Goal: Book appointment/travel/reservation

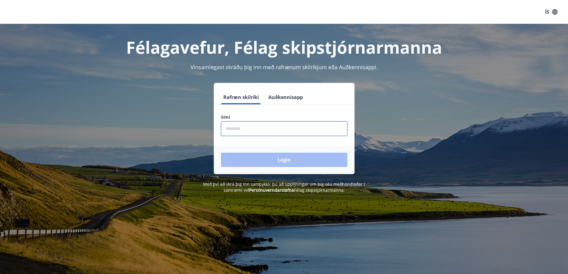
click at [279, 129] on input "phone" at bounding box center [284, 128] width 127 height 15
type input "********"
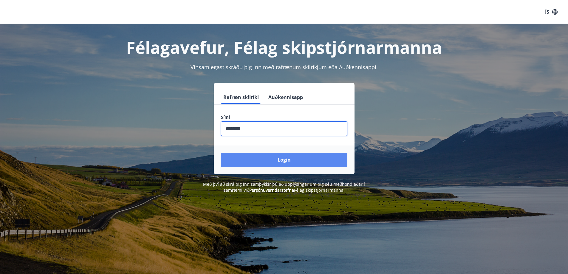
click at [275, 164] on button "Login" at bounding box center [284, 160] width 127 height 14
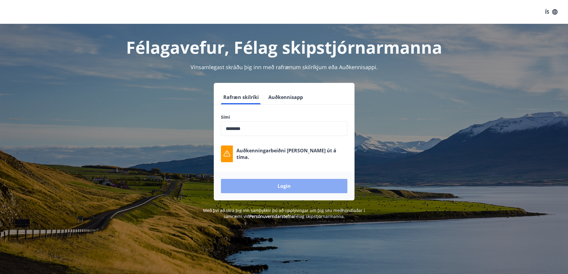
click at [301, 189] on button "Login" at bounding box center [284, 186] width 127 height 14
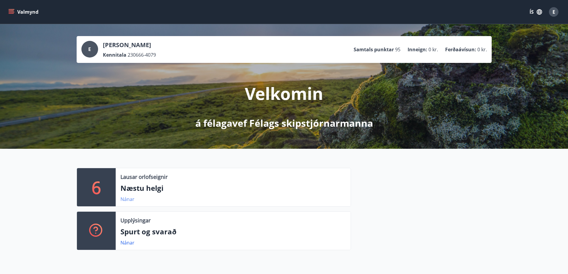
click at [127, 200] on link "Nánar" at bounding box center [128, 199] width 14 height 7
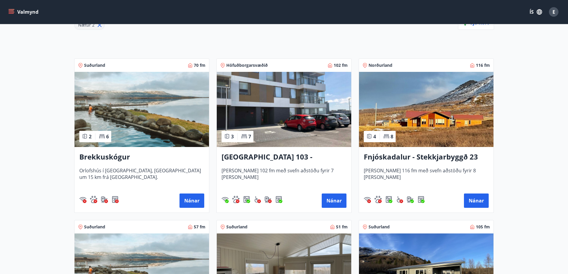
scroll to position [63, 0]
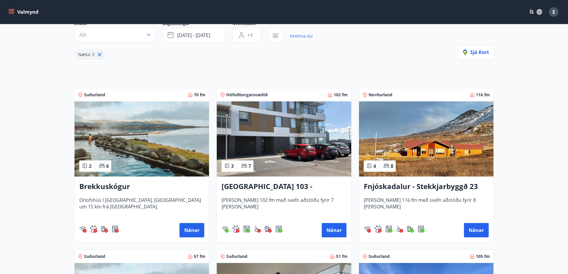
click at [113, 187] on h3 "Brekkuskógur" at bounding box center [141, 186] width 125 height 11
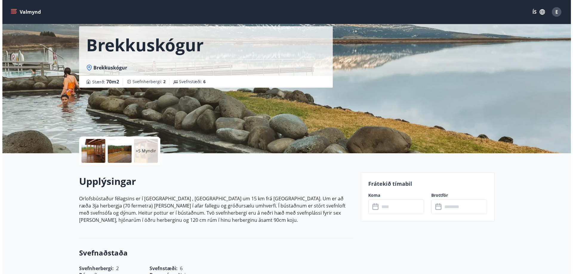
scroll to position [21, 0]
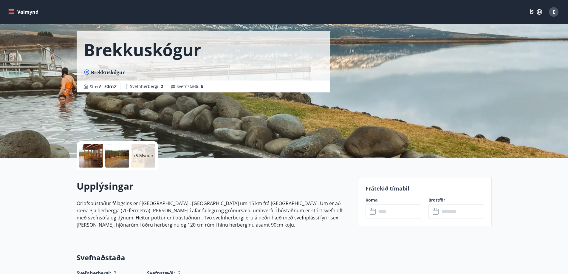
click at [100, 158] on div at bounding box center [91, 156] width 24 height 24
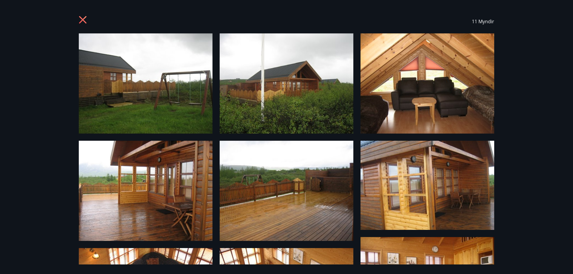
click at [142, 75] on img at bounding box center [146, 83] width 134 height 100
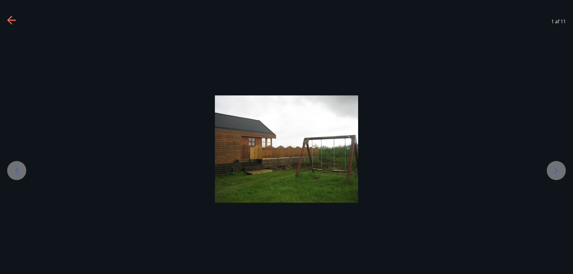
click at [553, 172] on icon at bounding box center [556, 171] width 10 height 10
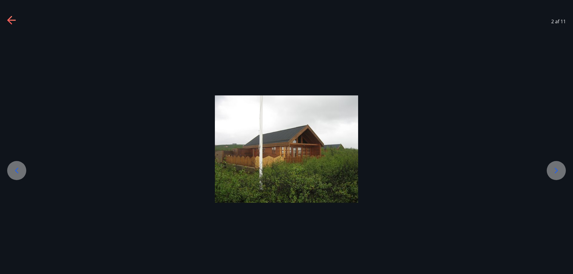
click at [553, 172] on icon at bounding box center [556, 171] width 10 height 10
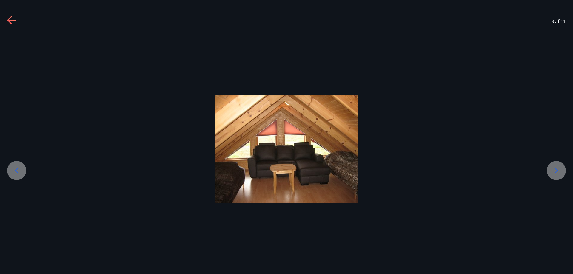
click at [553, 172] on icon at bounding box center [556, 171] width 10 height 10
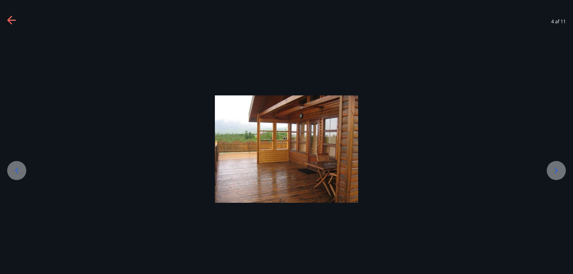
click at [553, 172] on icon at bounding box center [556, 171] width 10 height 10
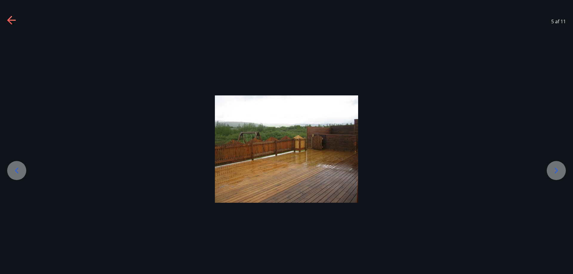
click at [553, 172] on icon at bounding box center [556, 171] width 10 height 10
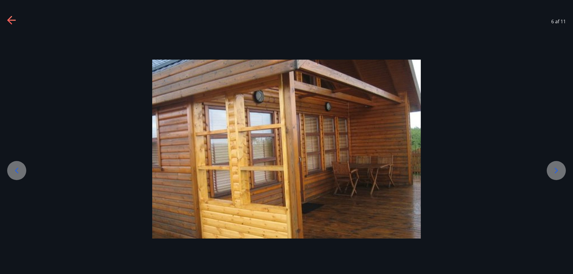
click at [553, 172] on icon at bounding box center [556, 171] width 10 height 10
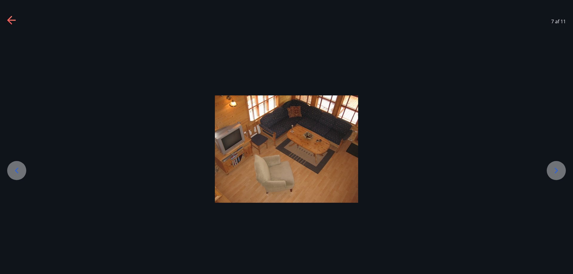
click at [553, 172] on icon at bounding box center [556, 171] width 10 height 10
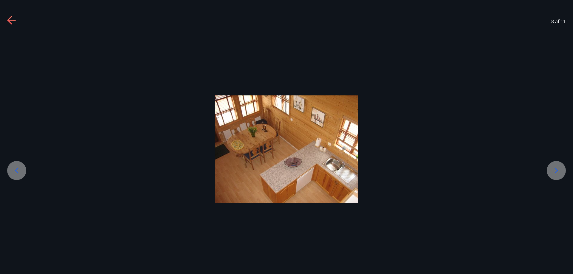
click at [553, 172] on icon at bounding box center [556, 171] width 10 height 10
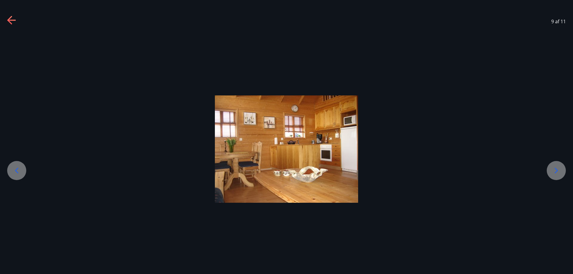
click at [553, 172] on icon at bounding box center [556, 171] width 10 height 10
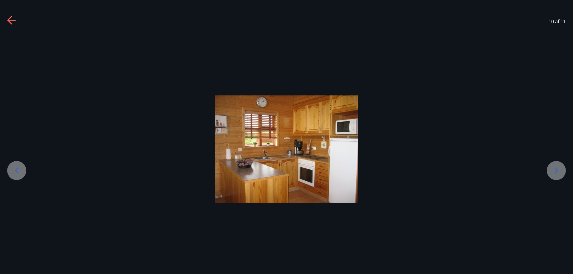
click at [553, 172] on icon at bounding box center [556, 171] width 10 height 10
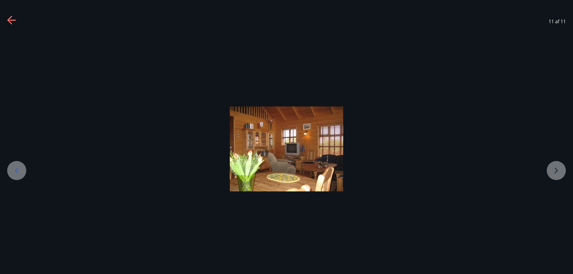
click at [553, 172] on div at bounding box center [286, 149] width 573 height 85
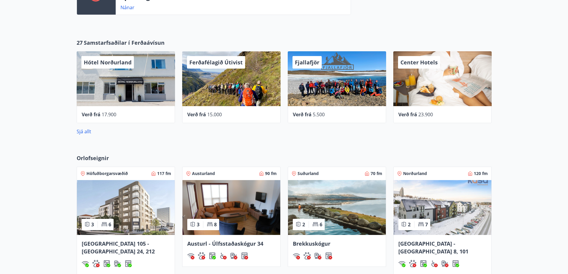
scroll to position [209, 0]
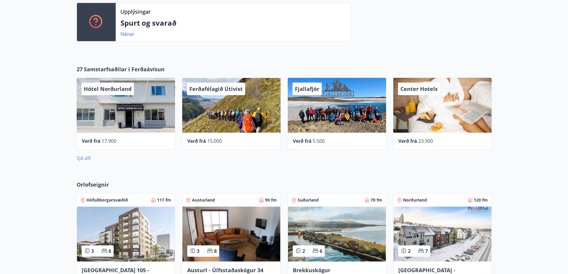
click at [89, 157] on link "Sjá allt" at bounding box center [84, 158] width 15 height 7
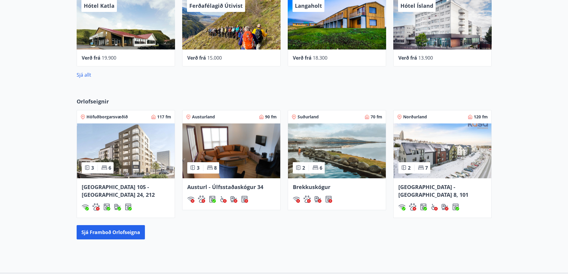
scroll to position [303, 0]
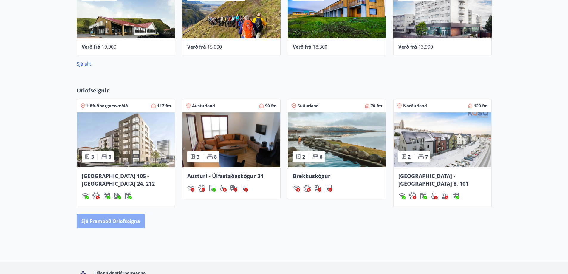
click at [129, 217] on button "Sjá framboð orlofseigna" at bounding box center [111, 221] width 68 height 14
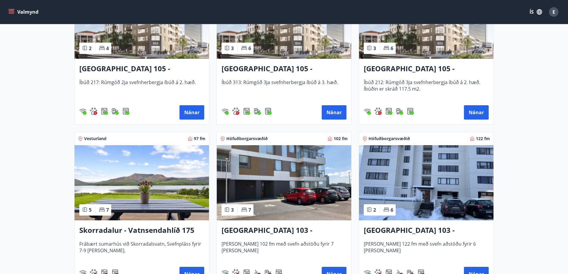
scroll to position [358, 0]
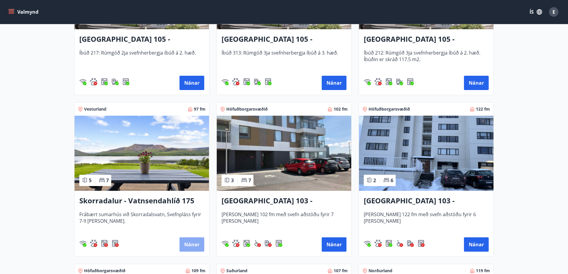
click at [192, 242] on button "Nánar" at bounding box center [192, 245] width 25 height 14
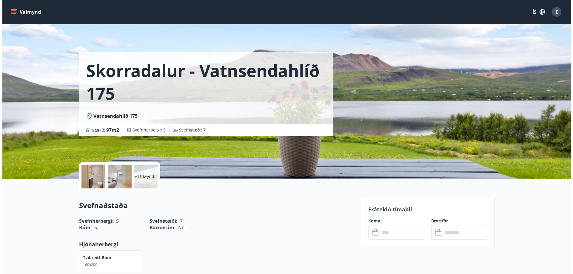
scroll to position [30, 0]
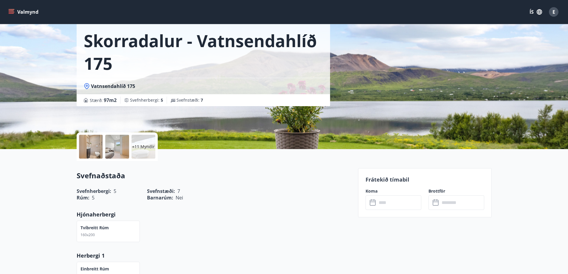
click at [144, 146] on p "+11 Myndir" at bounding box center [143, 147] width 23 height 6
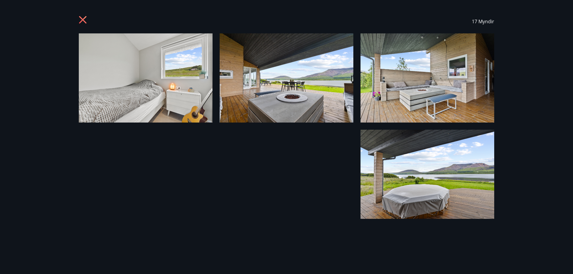
click at [151, 84] on img at bounding box center [146, 77] width 134 height 89
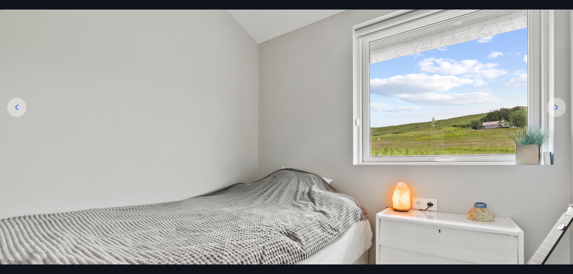
scroll to position [61, 0]
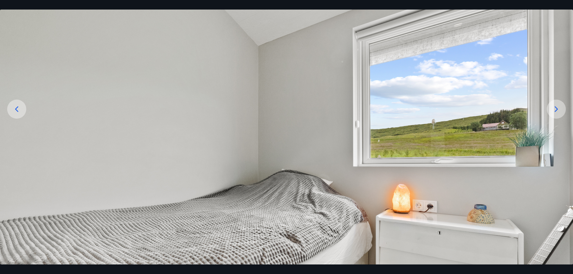
click at [554, 110] on icon at bounding box center [556, 109] width 10 height 10
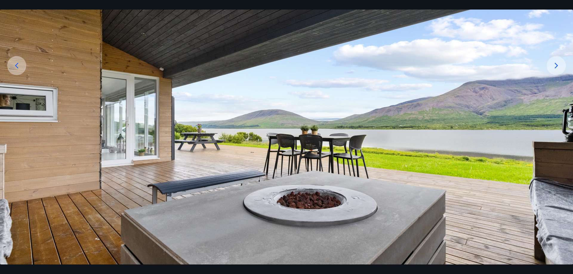
scroll to position [91, 0]
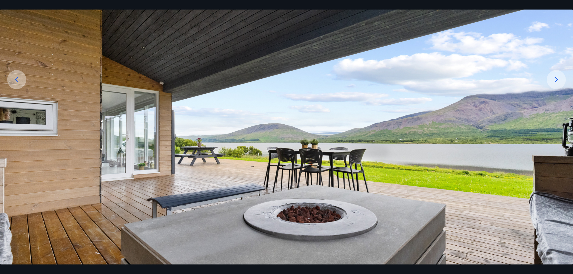
click at [560, 78] on icon at bounding box center [556, 80] width 10 height 10
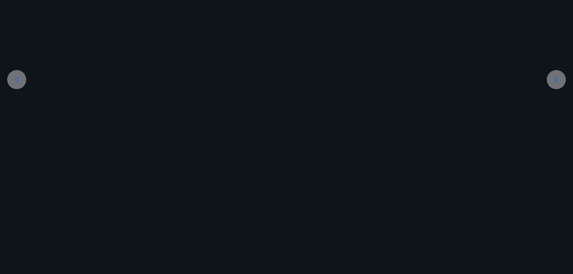
scroll to position [55, 0]
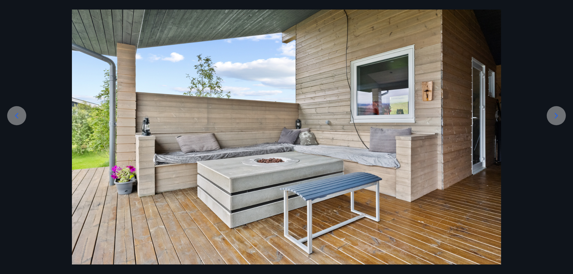
click at [556, 117] on icon at bounding box center [556, 116] width 3 height 6
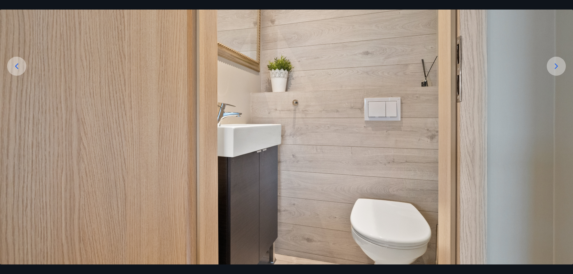
scroll to position [91, 0]
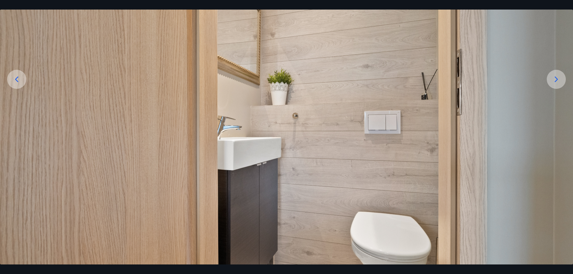
click at [20, 78] on icon at bounding box center [17, 80] width 10 height 10
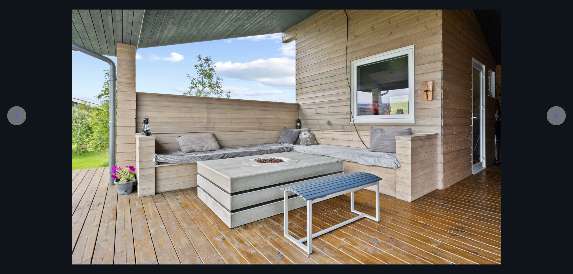
scroll to position [55, 0]
click at [15, 113] on icon at bounding box center [17, 116] width 10 height 10
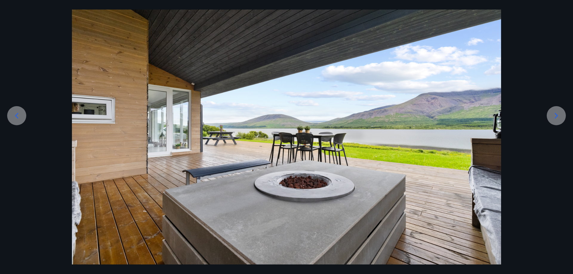
click at [17, 114] on icon at bounding box center [16, 116] width 3 height 6
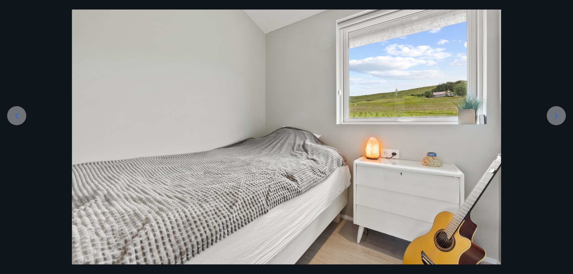
click at [21, 118] on icon at bounding box center [17, 116] width 10 height 10
click at [555, 114] on icon at bounding box center [556, 116] width 3 height 6
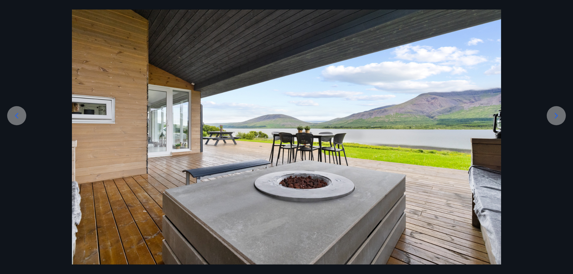
click at [555, 114] on icon at bounding box center [556, 116] width 3 height 6
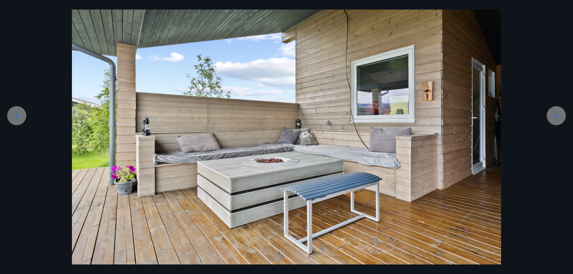
click at [555, 114] on icon at bounding box center [556, 116] width 10 height 10
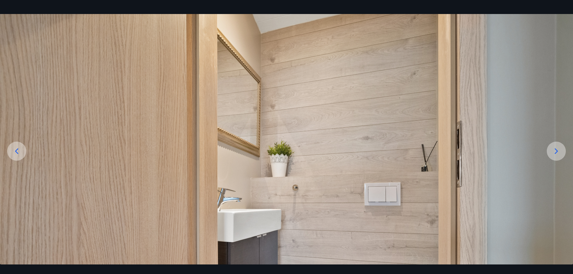
scroll to position [30, 0]
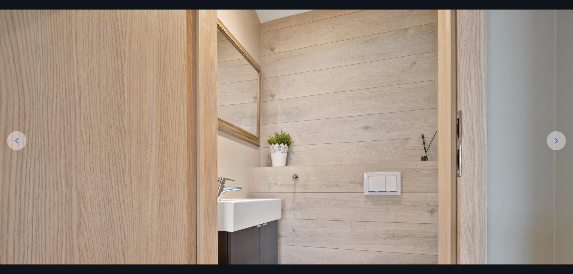
click at [557, 139] on icon at bounding box center [556, 141] width 10 height 10
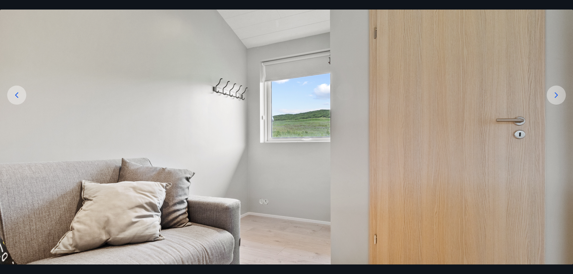
scroll to position [61, 0]
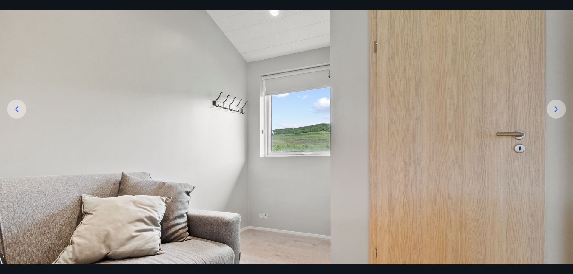
click at [556, 111] on icon at bounding box center [556, 109] width 3 height 6
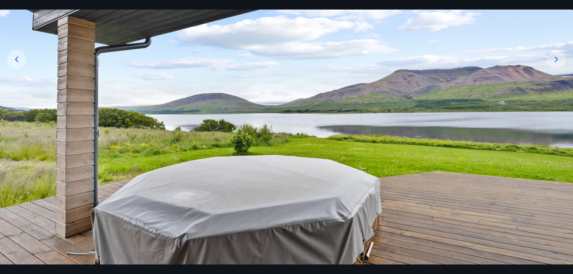
scroll to position [121, 0]
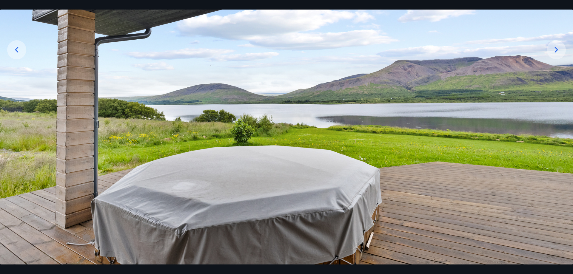
click at [550, 47] on div at bounding box center [556, 49] width 19 height 19
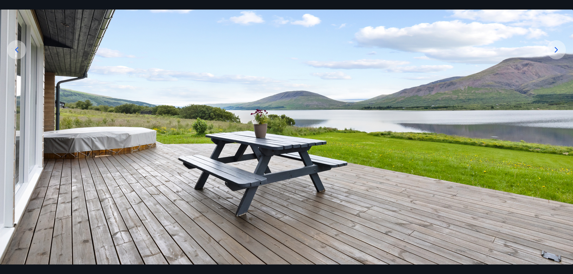
click at [550, 47] on div at bounding box center [556, 49] width 19 height 19
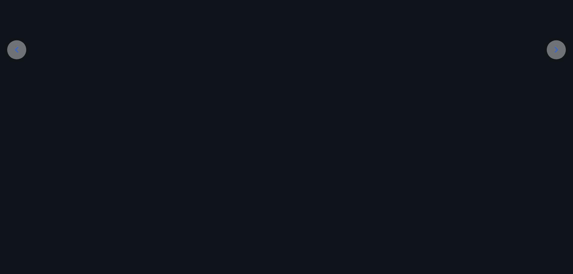
scroll to position [55, 0]
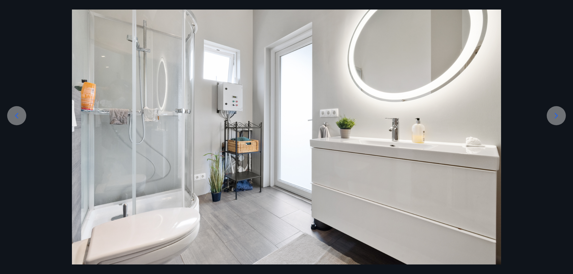
click at [558, 112] on icon at bounding box center [556, 116] width 10 height 10
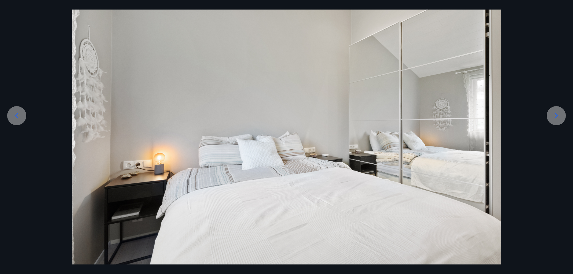
click at [558, 112] on icon at bounding box center [556, 116] width 10 height 10
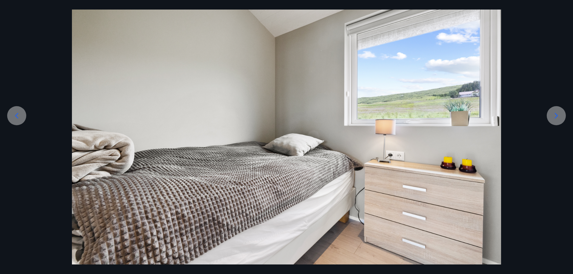
click at [558, 112] on icon at bounding box center [556, 116] width 10 height 10
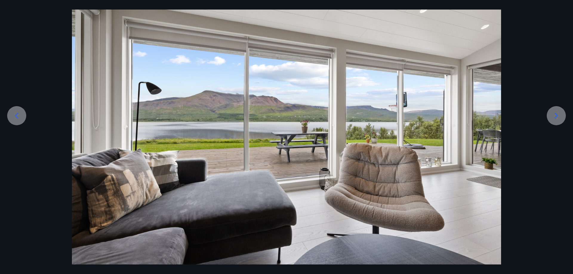
click at [558, 112] on icon at bounding box center [556, 116] width 10 height 10
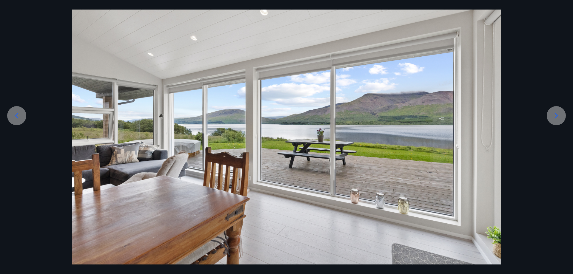
click at [558, 112] on icon at bounding box center [556, 116] width 10 height 10
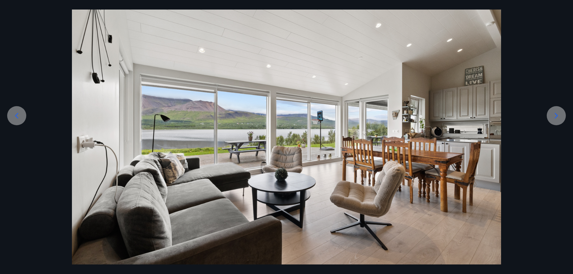
click at [558, 112] on icon at bounding box center [556, 116] width 10 height 10
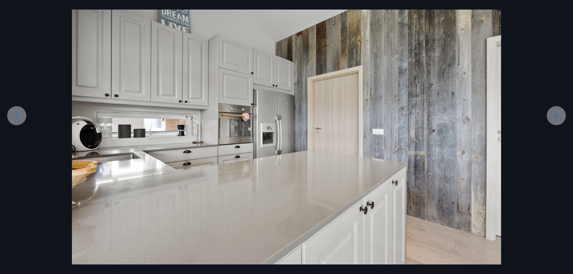
click at [557, 115] on icon at bounding box center [556, 116] width 10 height 10
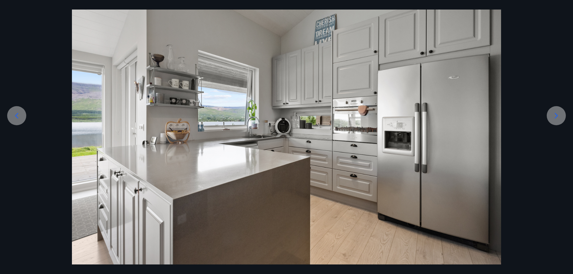
click at [557, 115] on icon at bounding box center [556, 116] width 10 height 10
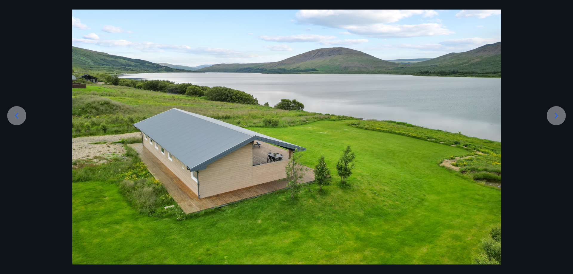
scroll to position [91, 0]
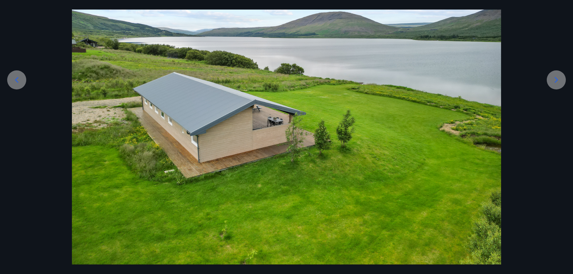
click at [558, 81] on icon at bounding box center [556, 80] width 10 height 10
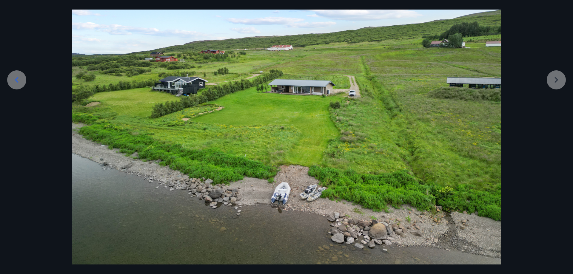
click at [557, 77] on div at bounding box center [286, 104] width 573 height 322
click at [558, 77] on div at bounding box center [286, 104] width 573 height 322
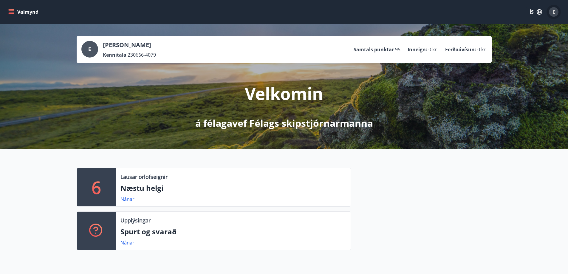
click at [554, 12] on span "E" at bounding box center [554, 12] width 3 height 7
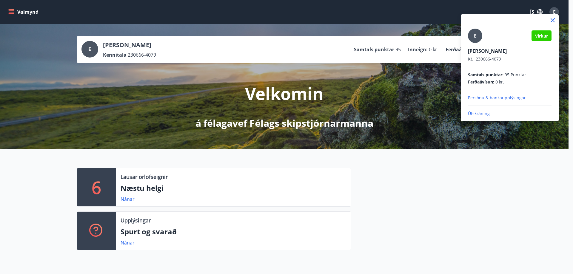
drag, startPoint x: 440, startPoint y: 119, endPoint x: 435, endPoint y: 117, distance: 5.2
click at [435, 117] on div at bounding box center [286, 137] width 573 height 274
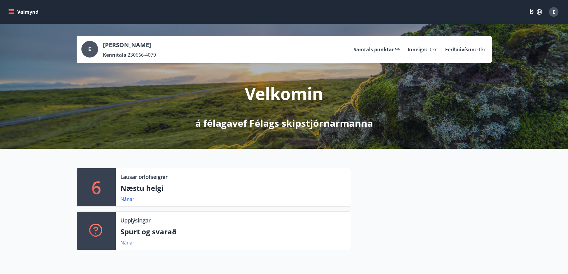
click at [128, 242] on link "Nánar" at bounding box center [128, 243] width 14 height 7
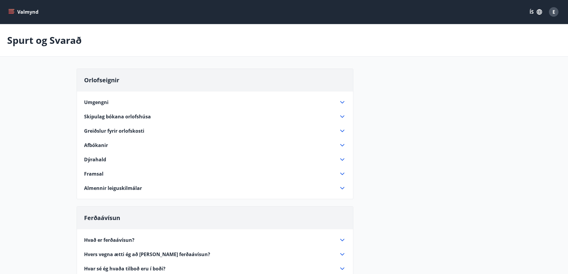
click at [343, 131] on icon at bounding box center [342, 130] width 7 height 7
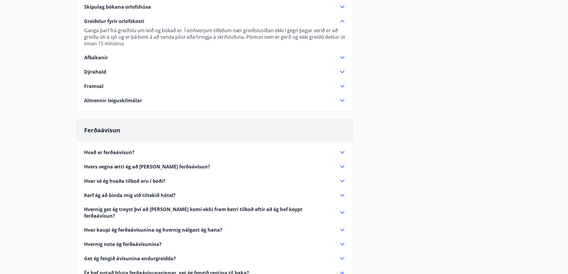
scroll to position [119, 0]
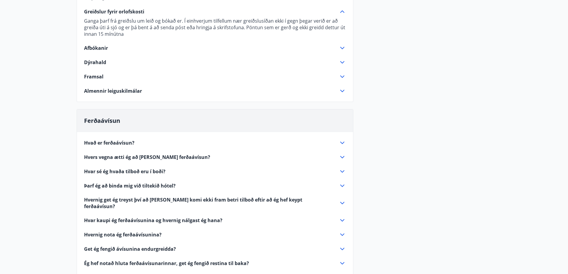
click at [342, 143] on icon at bounding box center [342, 142] width 7 height 7
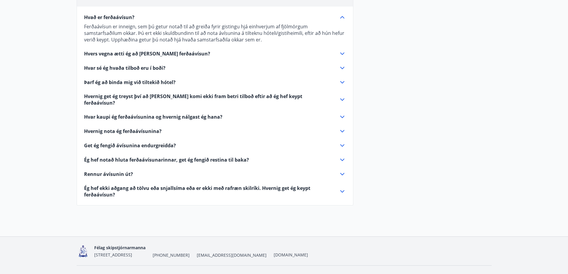
scroll to position [229, 0]
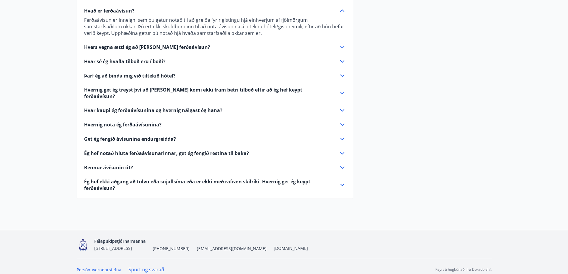
click at [345, 48] on icon at bounding box center [342, 47] width 7 height 7
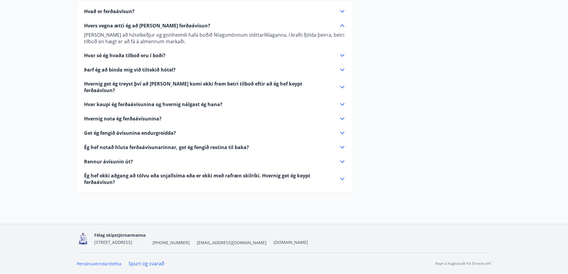
scroll to position [223, 0]
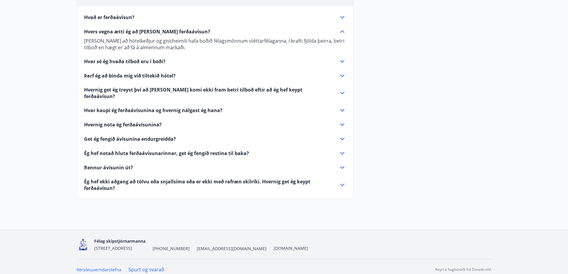
click at [343, 62] on icon at bounding box center [342, 61] width 7 height 7
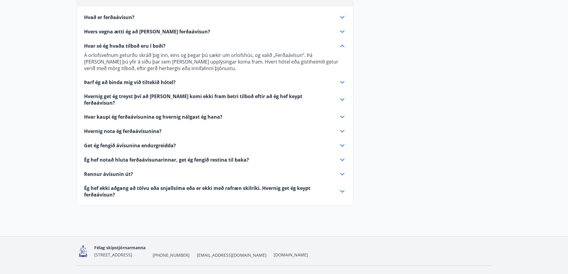
click at [343, 113] on icon at bounding box center [342, 116] width 7 height 7
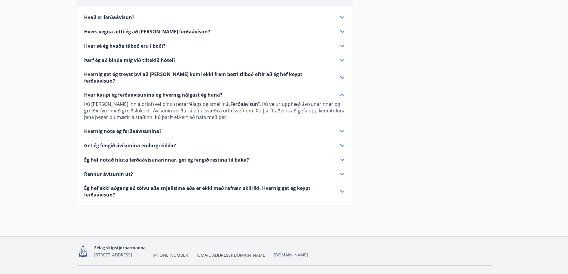
click at [343, 142] on icon at bounding box center [342, 145] width 7 height 7
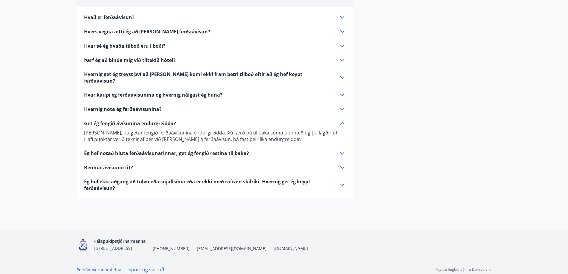
click at [343, 152] on icon at bounding box center [342, 153] width 4 height 2
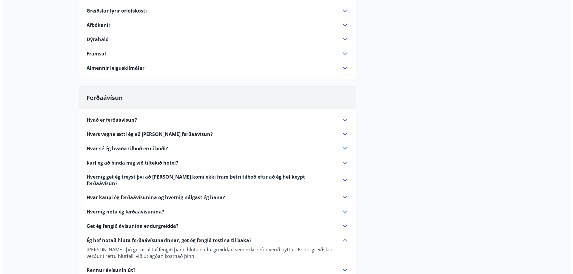
scroll to position [0, 0]
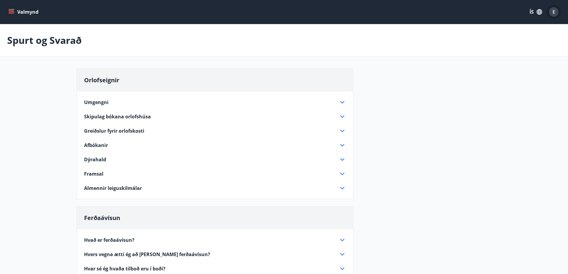
click at [557, 14] on div "E" at bounding box center [554, 12] width 10 height 10
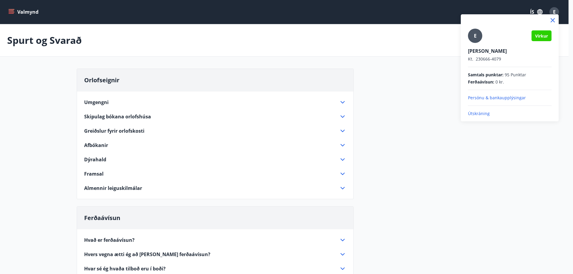
click at [481, 114] on p "Útskráning" at bounding box center [510, 114] width 84 height 6
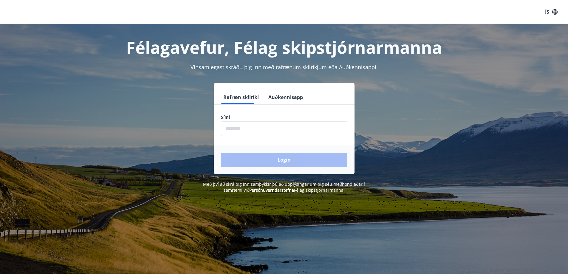
click at [274, 132] on input "phone" at bounding box center [284, 128] width 127 height 15
type input "********"
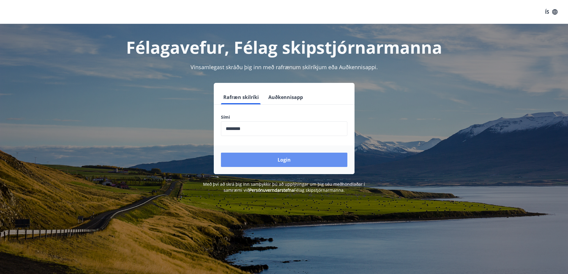
click at [286, 162] on button "Login" at bounding box center [284, 160] width 127 height 14
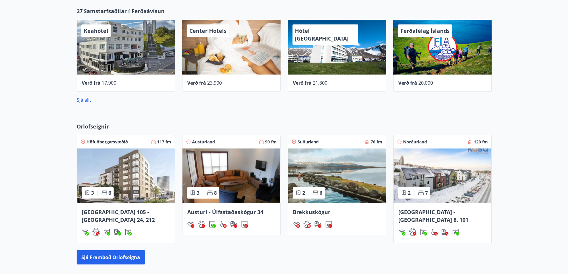
scroll to position [269, 0]
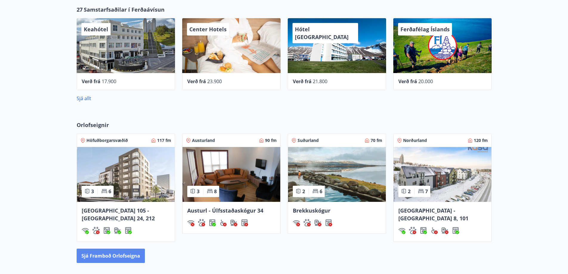
click at [116, 249] on button "Sjá framboð orlofseigna" at bounding box center [111, 256] width 68 height 14
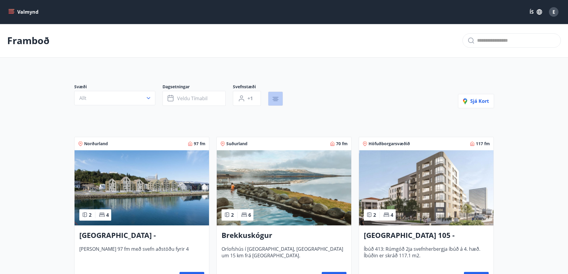
click at [276, 98] on icon "button" at bounding box center [275, 98] width 7 height 7
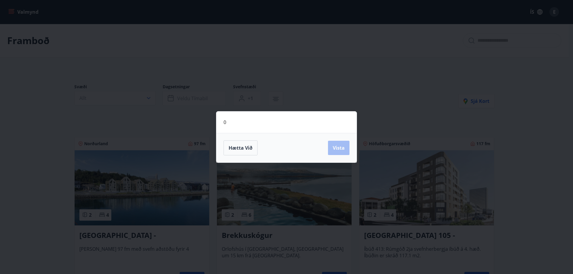
click at [386, 99] on div "0 Hætta við Vista" at bounding box center [286, 137] width 573 height 274
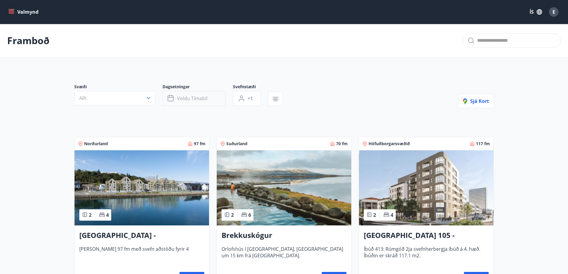
click at [210, 101] on button "Veldu tímabil" at bounding box center [194, 98] width 63 height 15
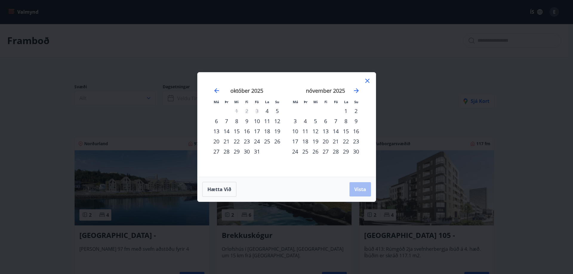
click at [437, 109] on div "Má Þr Mi Fi Fö La Su Má Þr Mi Fi Fö La Su september 2025 1 2 3 4 5 6 7 8 9 10 1…" at bounding box center [286, 137] width 573 height 274
click at [369, 78] on icon at bounding box center [367, 80] width 7 height 7
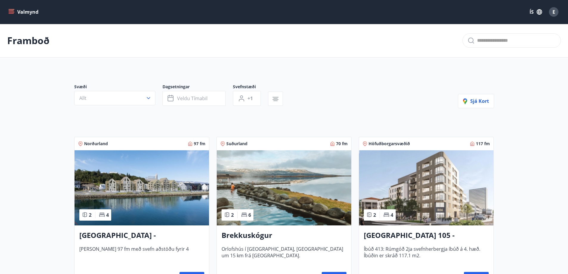
click at [278, 101] on icon "button" at bounding box center [275, 98] width 7 height 7
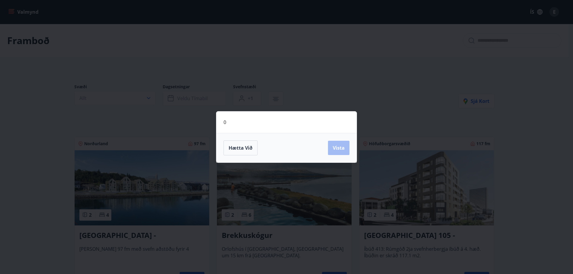
click at [391, 130] on div "0 Hætta við Vista" at bounding box center [286, 137] width 573 height 274
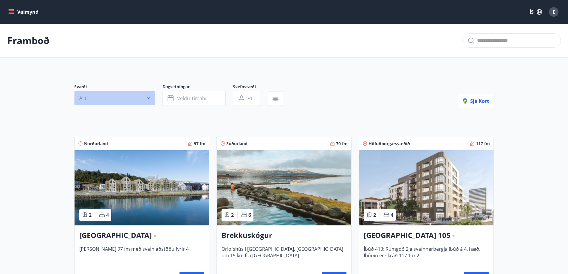
click at [148, 98] on icon "button" at bounding box center [149, 98] width 6 height 6
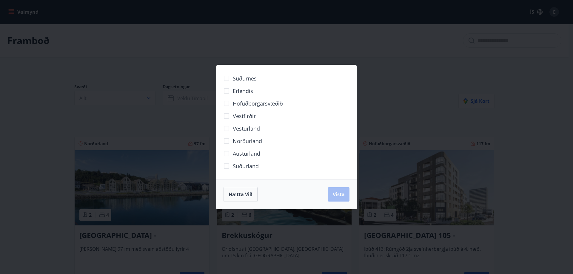
click at [248, 127] on span "Vesturland" at bounding box center [246, 129] width 27 height 8
click at [339, 195] on span "Vista" at bounding box center [339, 194] width 12 height 7
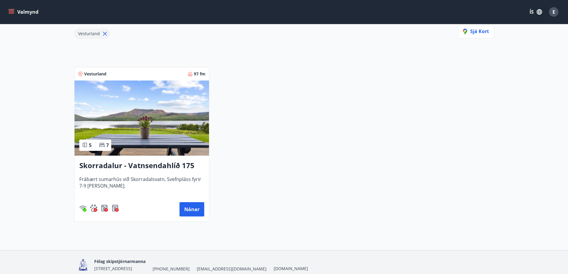
scroll to position [81, 0]
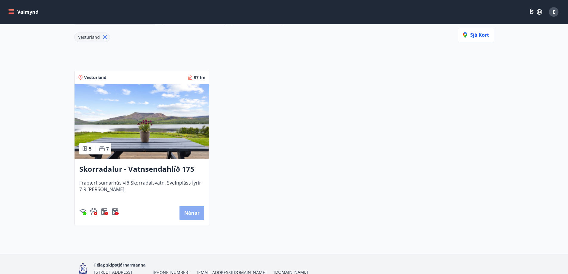
click at [192, 212] on button "Nánar" at bounding box center [192, 213] width 25 height 14
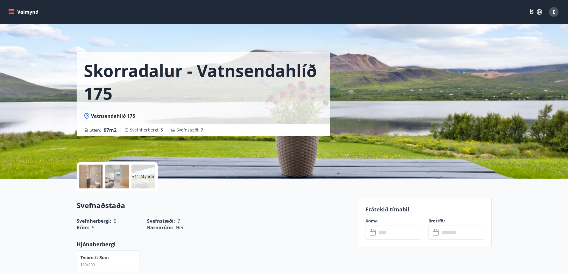
click at [23, 10] on button "Valmynd" at bounding box center [24, 12] width 34 height 11
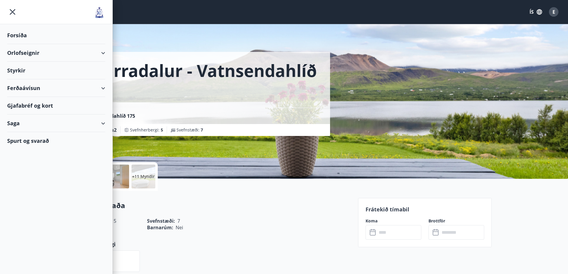
click at [103, 53] on div "Orlofseignir" at bounding box center [56, 53] width 98 height 18
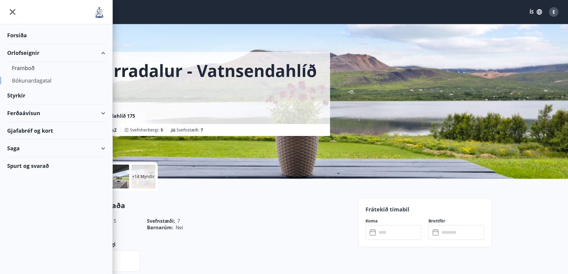
click at [50, 81] on div "Bókunardagatal" at bounding box center [56, 80] width 89 height 13
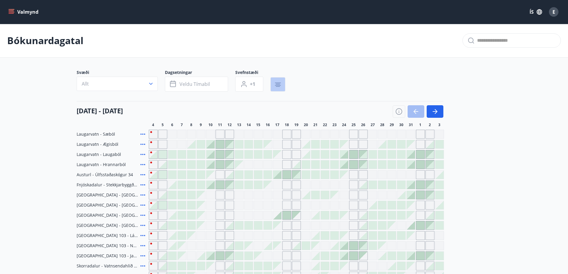
click at [282, 87] on button "button" at bounding box center [278, 84] width 15 height 14
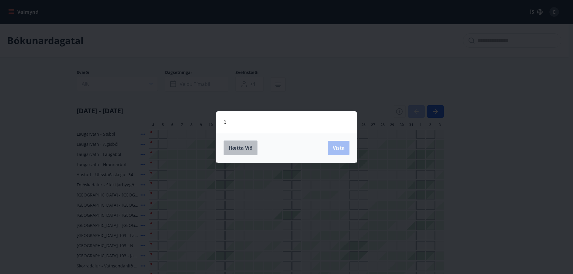
click at [245, 147] on span "Hætta við" at bounding box center [241, 148] width 24 height 7
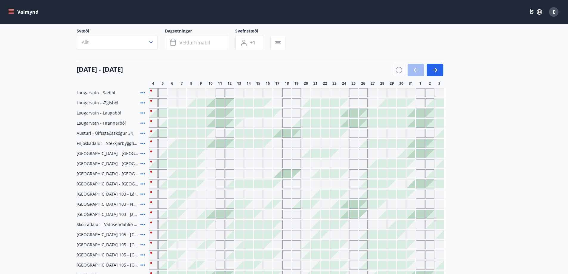
scroll to position [60, 0]
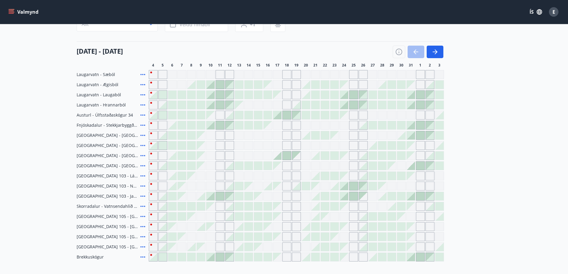
click at [288, 206] on div "Gráir dagar eru ekki bókanlegir" at bounding box center [287, 206] width 9 height 9
click at [297, 206] on div "Gráir dagar eru ekki bókanlegir" at bounding box center [296, 206] width 9 height 9
click at [398, 52] on icon "button" at bounding box center [399, 51] width 7 height 7
click at [399, 111] on div "Skýringar á dagsetningum Upptekið Dagleiga Fast tímabil Opnar umsóknir Umsókn í…" at bounding box center [284, 137] width 568 height 274
click at [399, 112] on div "Skýringar á dagsetningum Upptekið Dagleiga Fast tímabil Opnar umsóknir Umsókn í…" at bounding box center [284, 137] width 568 height 274
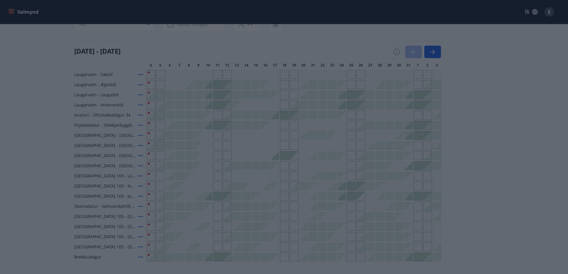
scroll to position [0, 0]
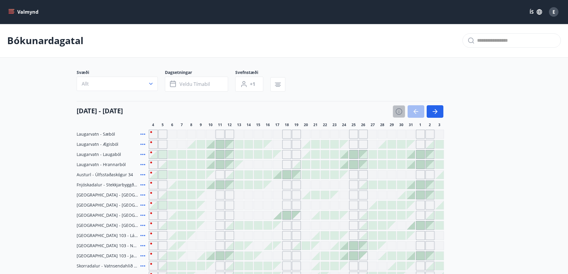
click at [400, 113] on icon "button" at bounding box center [399, 111] width 7 height 7
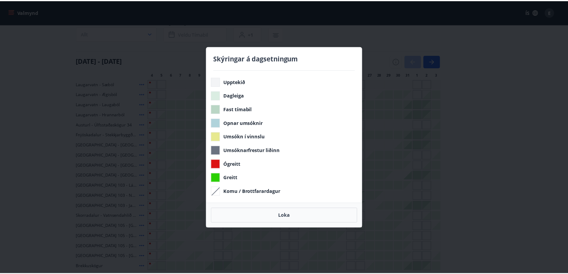
scroll to position [60, 0]
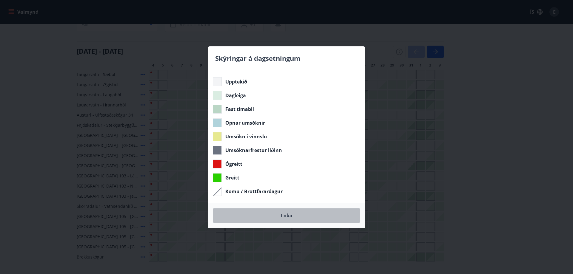
click at [292, 219] on button "Loka" at bounding box center [286, 215] width 147 height 15
click at [292, 217] on button "Loka" at bounding box center [286, 215] width 147 height 15
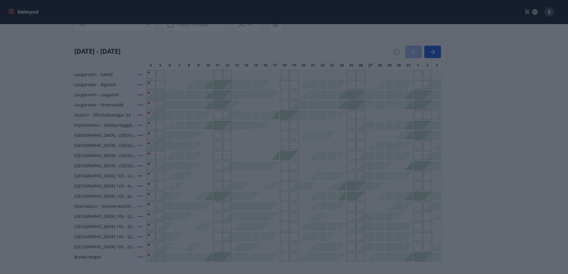
click at [258, 217] on div at bounding box center [256, 216] width 8 height 8
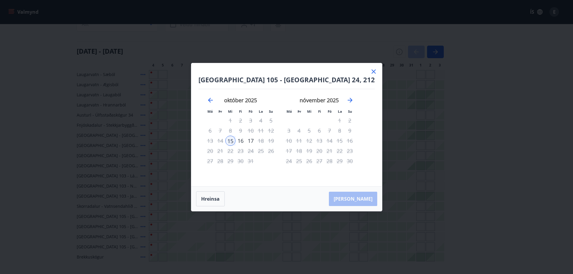
click at [370, 71] on icon at bounding box center [373, 71] width 7 height 7
click at [367, 73] on div "Gráir dagar eru ekki bókanlegir" at bounding box center [363, 74] width 9 height 9
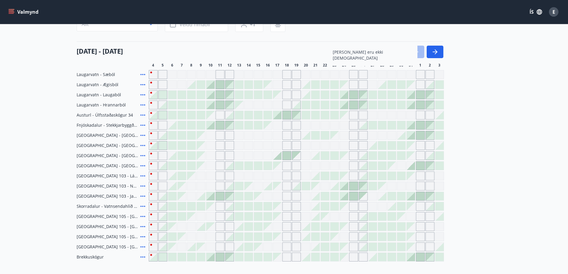
click at [220, 208] on div "Gráir dagar eru ekki bókanlegir" at bounding box center [220, 206] width 9 height 9
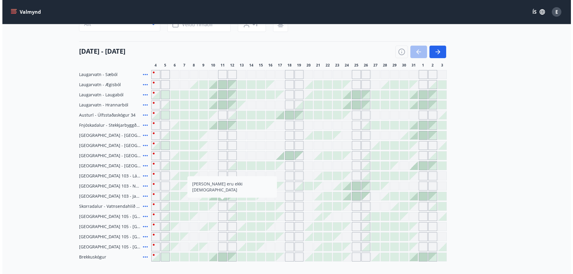
scroll to position [90, 0]
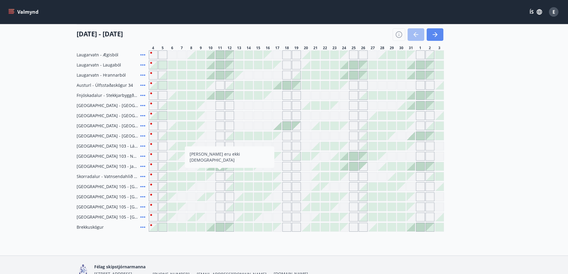
drag, startPoint x: 438, startPoint y: 35, endPoint x: 307, endPoint y: 252, distance: 253.7
click at [438, 35] on icon "button" at bounding box center [435, 34] width 7 height 7
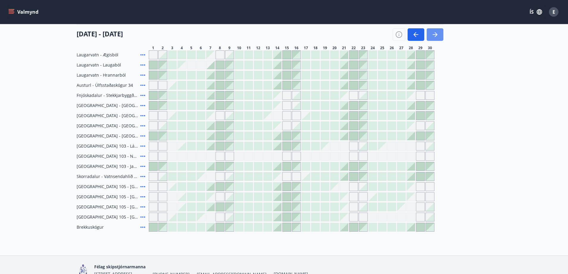
drag, startPoint x: 437, startPoint y: 36, endPoint x: 297, endPoint y: 219, distance: 229.5
click at [437, 36] on icon "button" at bounding box center [435, 34] width 7 height 7
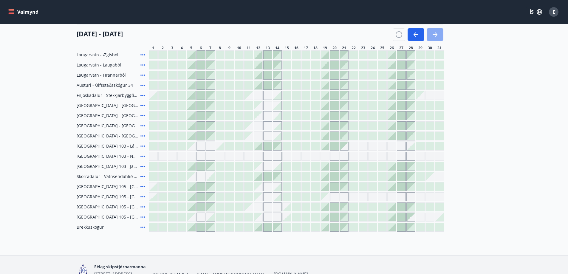
click at [436, 33] on icon "button" at bounding box center [436, 34] width 3 height 5
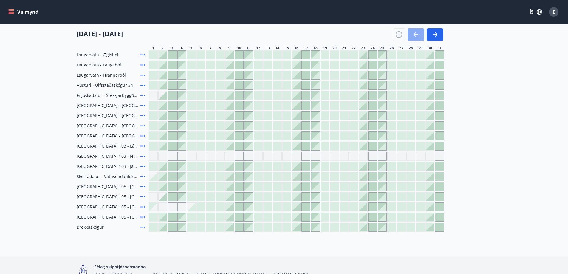
click at [417, 33] on icon "button" at bounding box center [416, 34] width 7 height 7
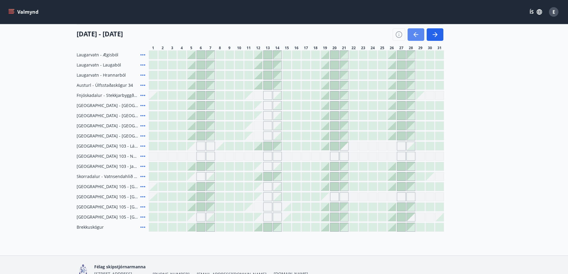
click at [417, 36] on icon "button" at bounding box center [416, 34] width 7 height 7
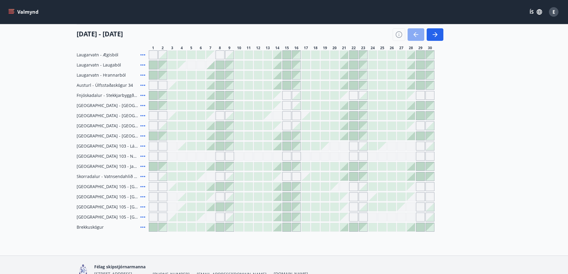
click at [416, 36] on icon "button" at bounding box center [416, 34] width 7 height 7
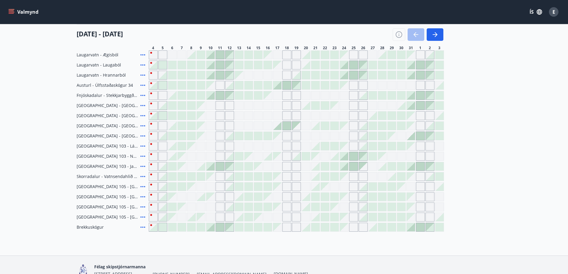
click at [556, 12] on div "E" at bounding box center [554, 12] width 10 height 10
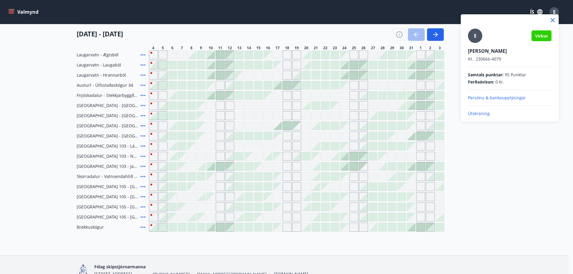
click at [480, 113] on p "Útskráning" at bounding box center [510, 114] width 84 height 6
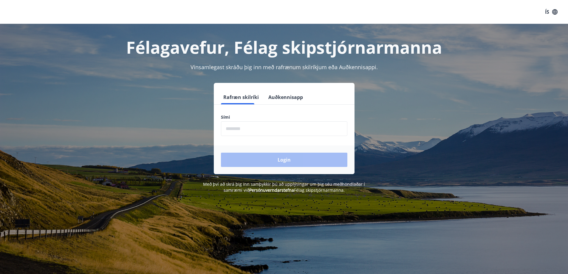
click at [554, 10] on icon "button" at bounding box center [555, 12] width 7 height 7
